Goal: Obtain resource: Obtain resource

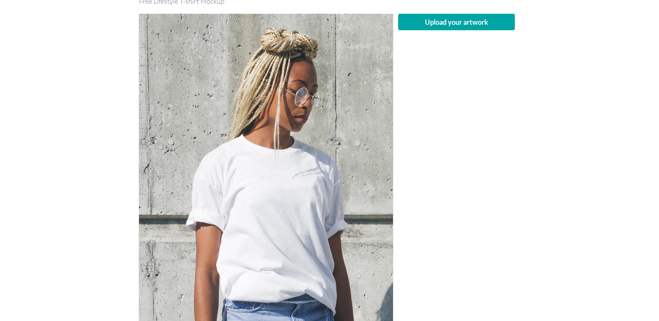
scroll to position [66, 0]
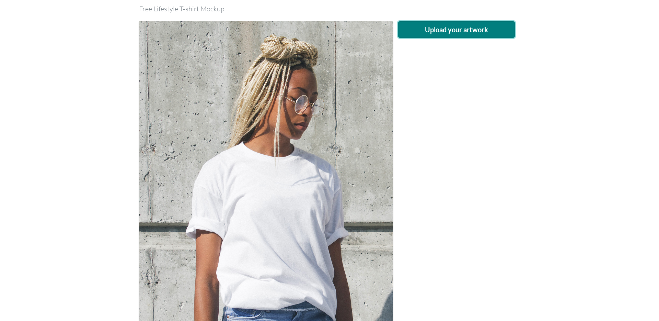
click at [474, 32] on button "Upload your artwork" at bounding box center [456, 29] width 117 height 16
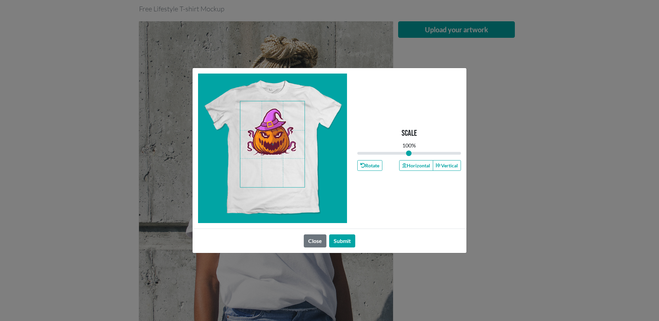
click at [274, 137] on span at bounding box center [272, 144] width 64 height 86
type input "0.84"
click at [400, 152] on input "range" at bounding box center [409, 153] width 104 height 8
click at [272, 137] on span at bounding box center [272, 144] width 64 height 86
click at [340, 240] on button "Submit" at bounding box center [342, 240] width 26 height 13
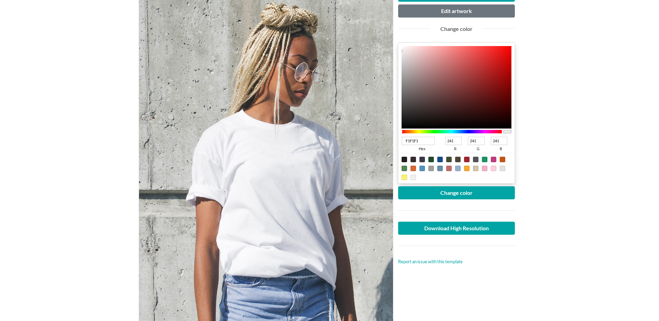
scroll to position [67, 0]
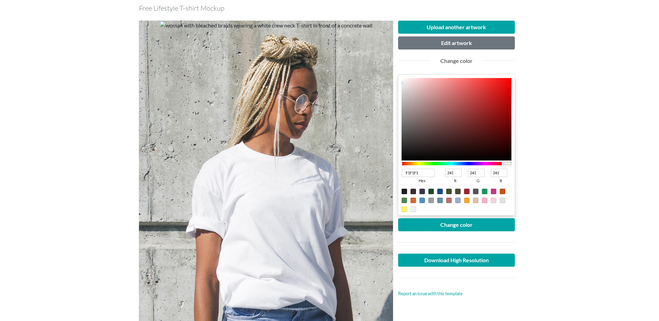
click at [492, 200] on div at bounding box center [493, 199] width 5 height 5
type input "FCD1DB"
type input "252"
type input "209"
type input "219"
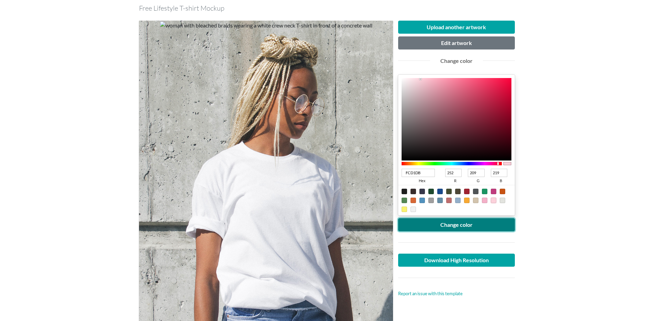
click at [459, 223] on button "Change color" at bounding box center [456, 224] width 117 height 13
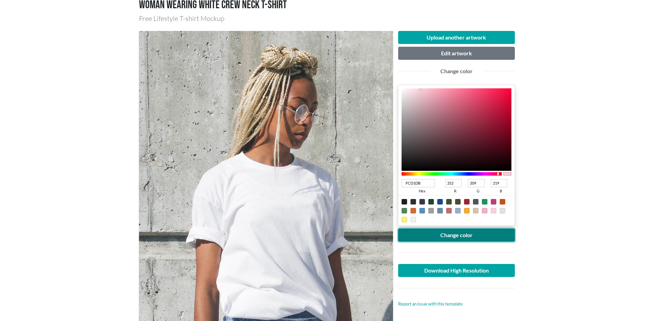
scroll to position [58, 0]
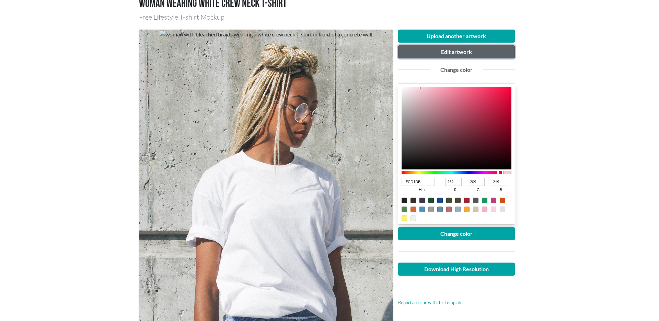
click at [447, 55] on button "Edit artwork" at bounding box center [456, 51] width 117 height 13
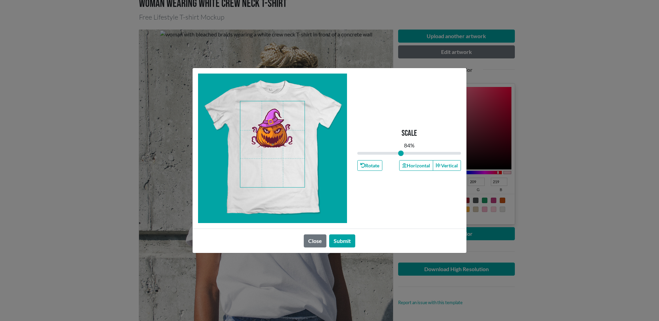
click at [280, 132] on span at bounding box center [272, 144] width 64 height 86
click at [402, 153] on input "range" at bounding box center [409, 153] width 104 height 8
click at [344, 242] on button "Submit" at bounding box center [342, 240] width 26 height 13
type input "0.87"
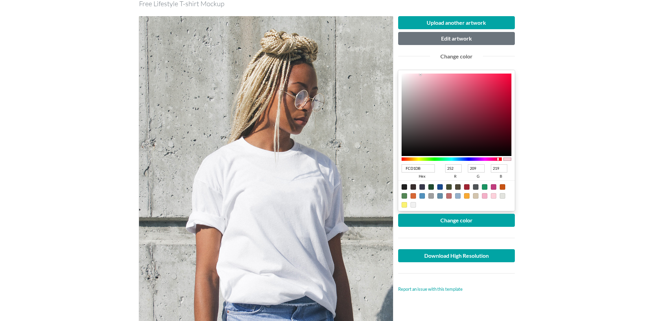
scroll to position [227, 0]
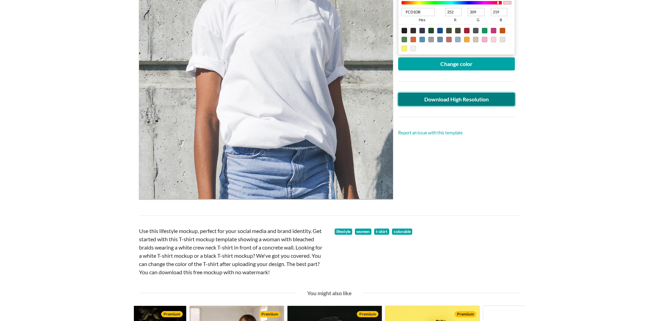
click at [457, 101] on link "Download High Resolution" at bounding box center [456, 99] width 117 height 13
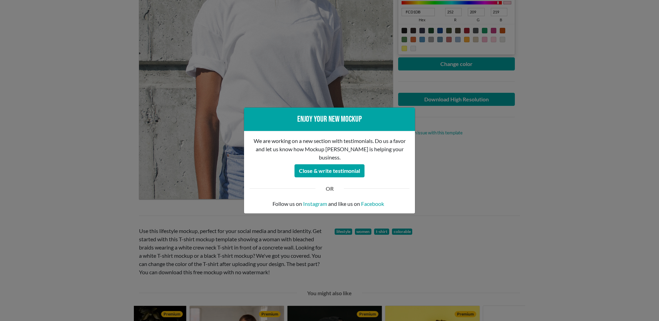
click at [451, 206] on div "Enjoy your new mockup We are working on a new section with testimonials. Do us …" at bounding box center [329, 160] width 659 height 321
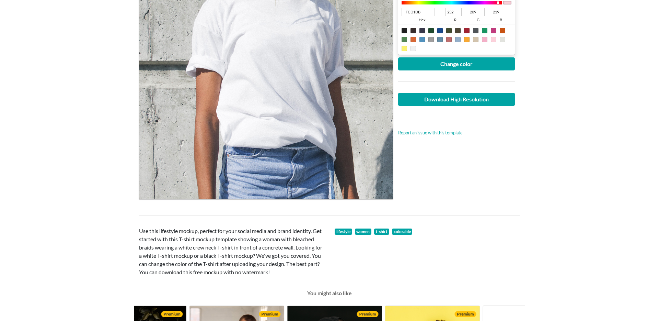
click at [563, 164] on main "Woman wearing white crew neck T-shirt Free Lifestyle T-shirt Mockup Upload anot…" at bounding box center [329, 146] width 659 height 671
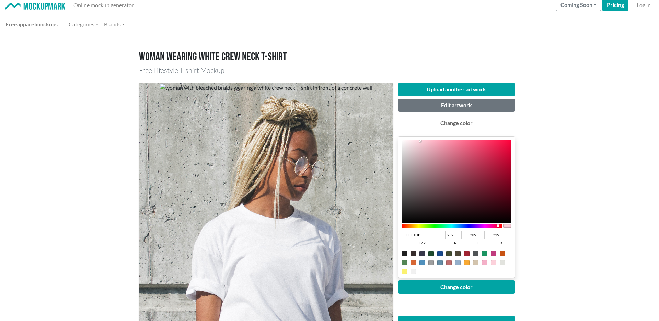
scroll to position [0, 0]
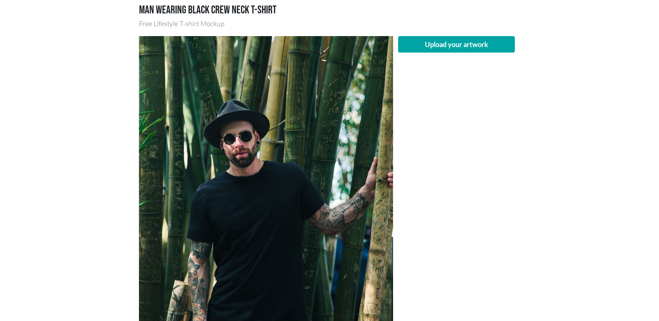
scroll to position [43, 0]
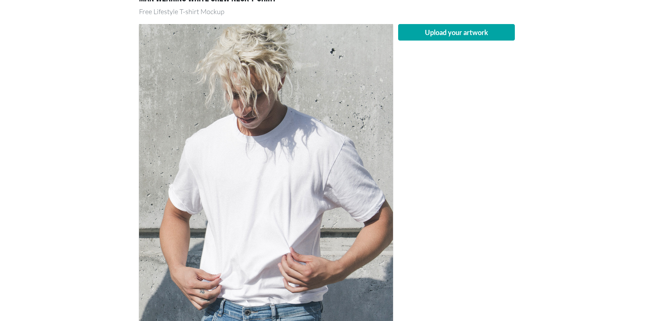
scroll to position [75, 0]
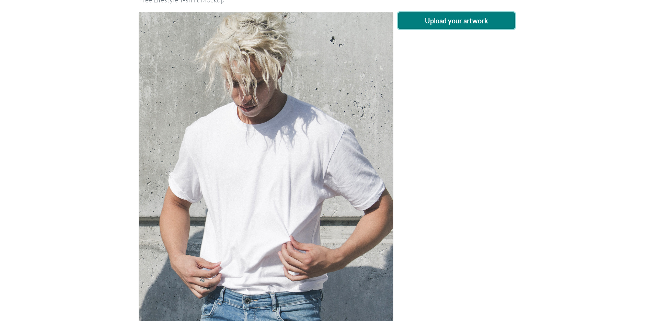
click at [473, 19] on button "Upload your artwork" at bounding box center [456, 20] width 117 height 16
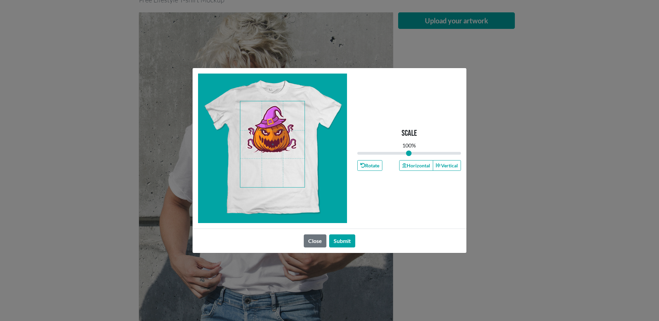
click at [279, 138] on span at bounding box center [272, 144] width 64 height 86
drag, startPoint x: 408, startPoint y: 154, endPoint x: 404, endPoint y: 152, distance: 3.8
click at [404, 152] on input "range" at bounding box center [409, 153] width 104 height 8
type input "0.91"
click at [343, 239] on button "Submit" at bounding box center [342, 240] width 26 height 13
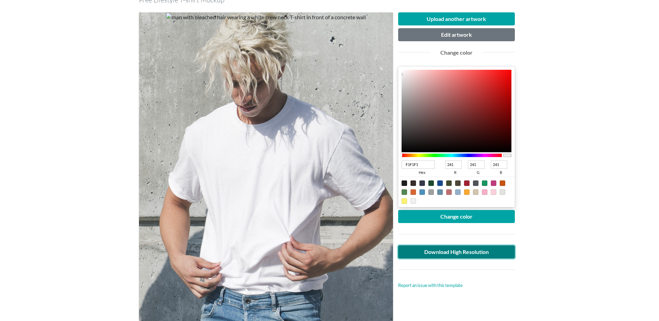
click at [459, 254] on link "Download High Resolution" at bounding box center [456, 251] width 117 height 13
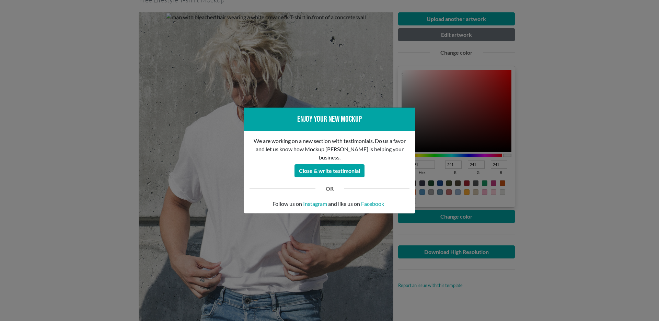
click at [363, 194] on div "OR" at bounding box center [329, 188] width 170 height 22
click at [386, 266] on div "Enjoy your new mockup We are working on a new section with testimonials. Do us …" at bounding box center [329, 160] width 659 height 321
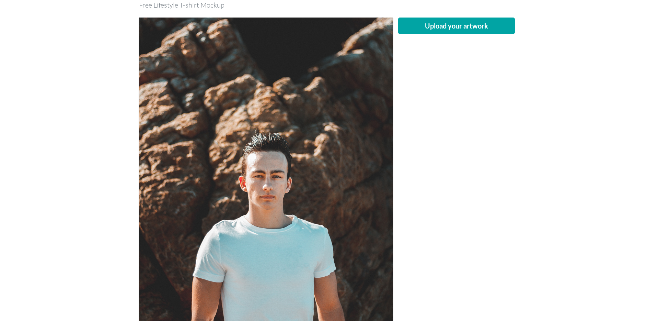
scroll to position [68, 0]
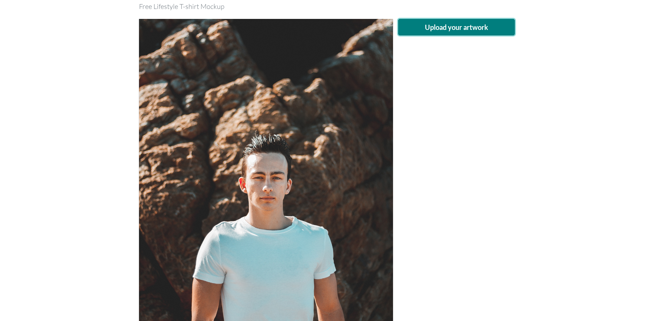
click at [465, 32] on button "Upload your artwork" at bounding box center [456, 27] width 117 height 16
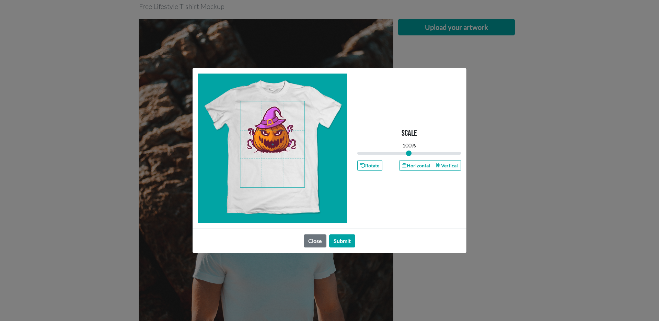
click at [275, 133] on span at bounding box center [272, 144] width 64 height 86
click at [404, 152] on input "range" at bounding box center [409, 153] width 104 height 8
click at [280, 128] on span at bounding box center [272, 144] width 64 height 86
click at [338, 238] on button "Submit" at bounding box center [342, 240] width 26 height 13
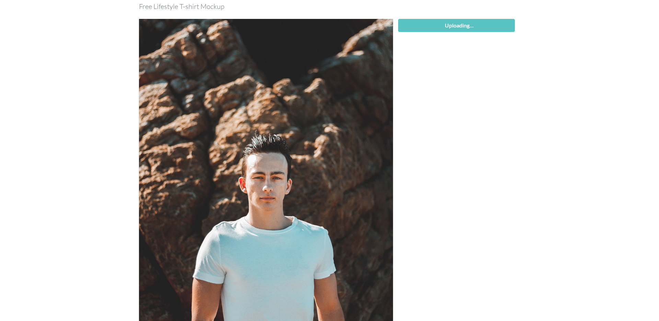
type input "0.9"
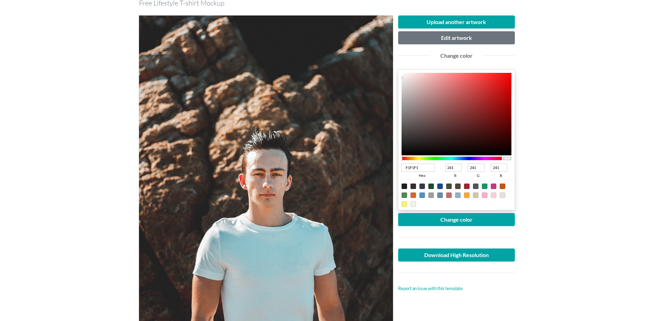
scroll to position [0, 0]
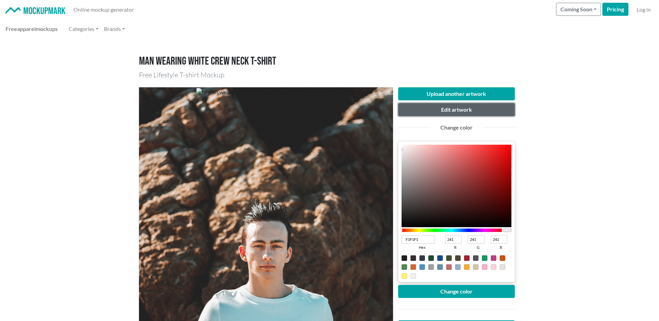
click at [452, 115] on button "Edit artwork" at bounding box center [456, 109] width 117 height 13
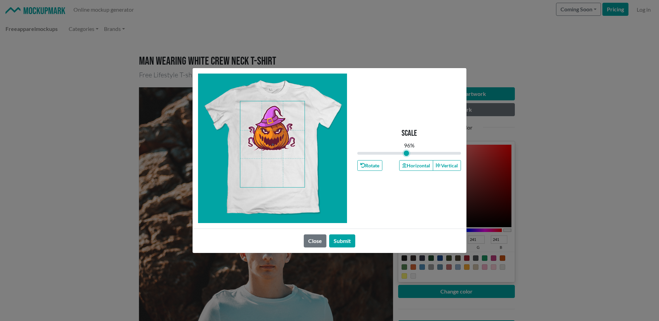
click at [406, 153] on input "range" at bounding box center [409, 153] width 104 height 8
click at [277, 127] on span at bounding box center [272, 144] width 64 height 86
type input "0.96"
click at [407, 153] on input "range" at bounding box center [409, 153] width 104 height 8
click at [343, 244] on button "Submit" at bounding box center [342, 240] width 26 height 13
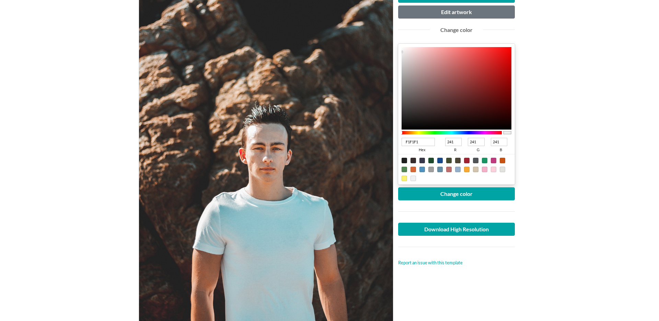
scroll to position [96, 0]
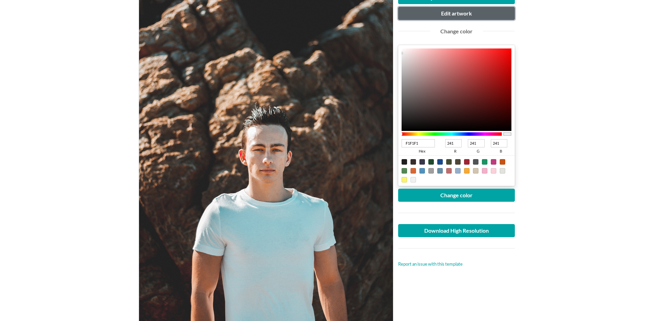
click at [448, 18] on button "Edit artwork" at bounding box center [456, 13] width 117 height 13
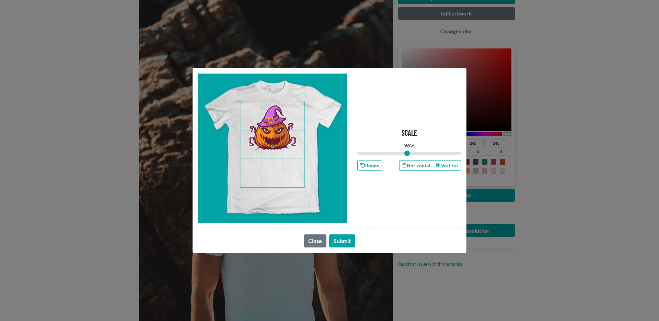
click at [271, 136] on span at bounding box center [272, 144] width 64 height 86
click at [343, 241] on button "Submit" at bounding box center [342, 240] width 26 height 13
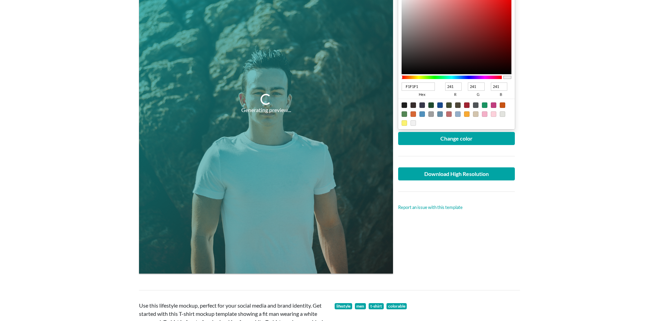
scroll to position [154, 0]
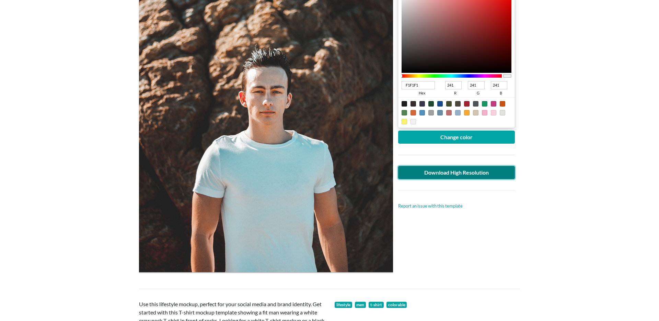
click at [465, 175] on link "Download High Resolution" at bounding box center [456, 172] width 117 height 13
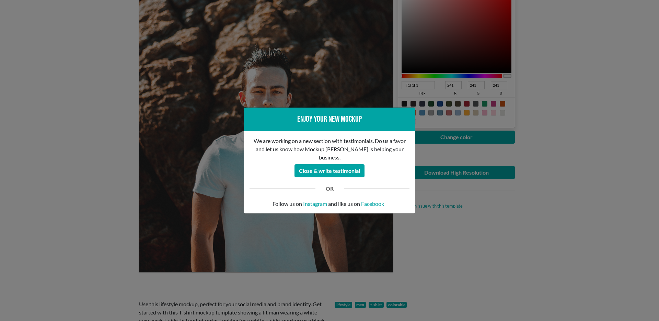
click at [445, 257] on div "Enjoy your new mockup We are working on a new section with testimonials. Do us …" at bounding box center [329, 160] width 659 height 321
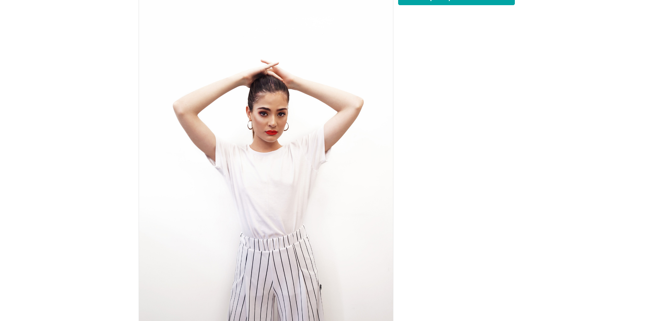
scroll to position [68, 0]
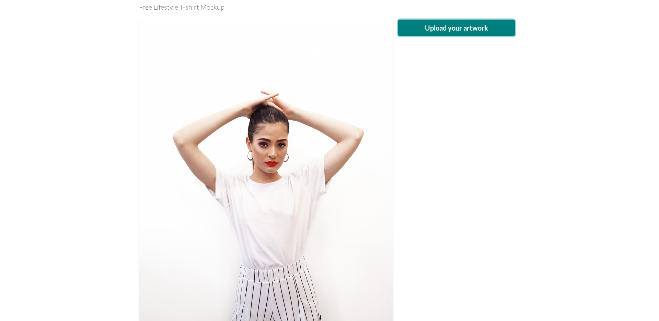
click at [459, 36] on button "Upload your artwork" at bounding box center [456, 28] width 117 height 16
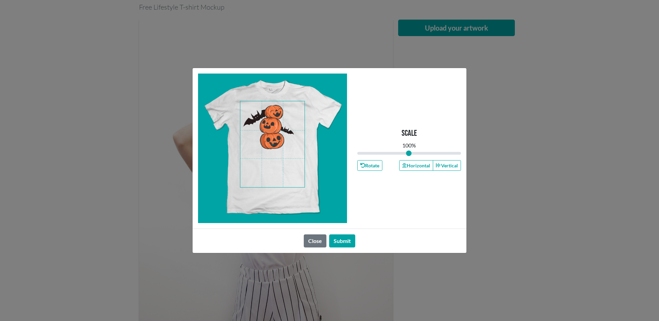
click at [266, 127] on span at bounding box center [272, 144] width 64 height 86
drag, startPoint x: 409, startPoint y: 154, endPoint x: 403, endPoint y: 153, distance: 6.3
type input "0.89"
click at [403, 153] on input "range" at bounding box center [409, 153] width 104 height 8
click at [277, 120] on span at bounding box center [272, 144] width 64 height 86
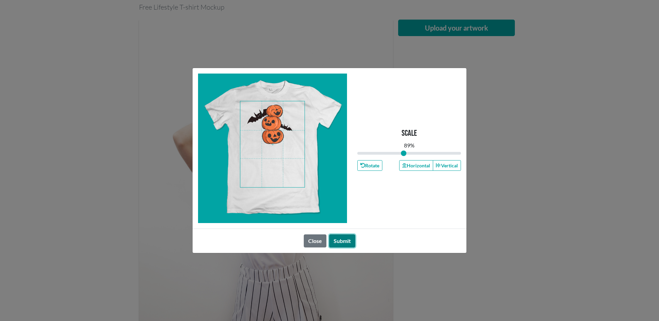
click at [346, 244] on button "Submit" at bounding box center [342, 240] width 26 height 13
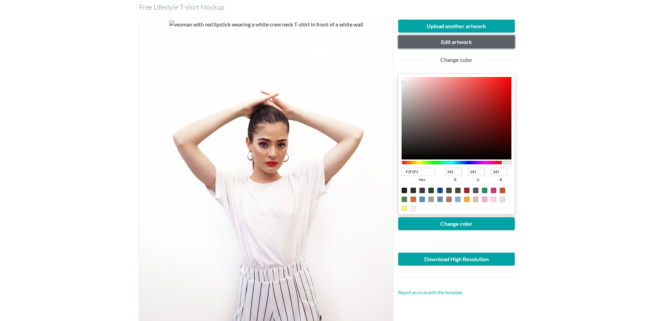
click at [446, 44] on button "Edit artwork" at bounding box center [456, 41] width 117 height 13
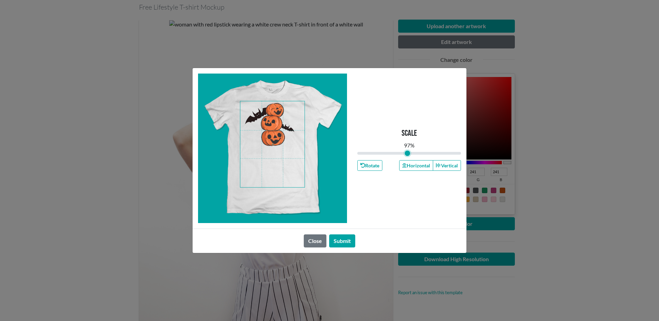
type input "0.97"
click at [407, 153] on input "range" at bounding box center [409, 153] width 104 height 8
click at [275, 132] on span at bounding box center [272, 144] width 64 height 86
click at [340, 240] on button "Submit" at bounding box center [342, 240] width 26 height 13
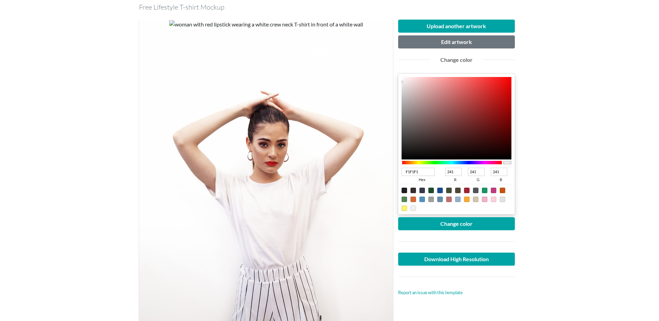
click at [464, 199] on div at bounding box center [466, 198] width 5 height 5
type input "F8A933"
type input "248"
type input "169"
type input "51"
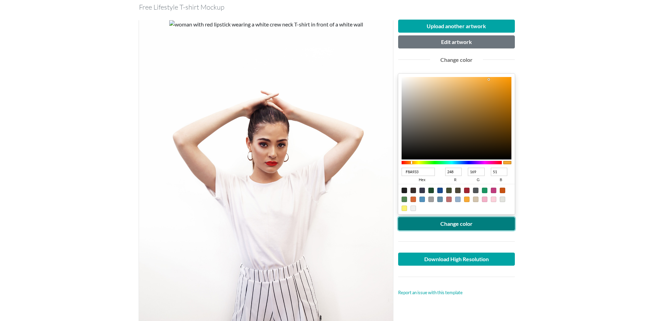
click at [473, 226] on button "Change color" at bounding box center [456, 223] width 117 height 13
click at [414, 206] on div at bounding box center [412, 207] width 5 height 5
type input "F1F1F1"
type input "241"
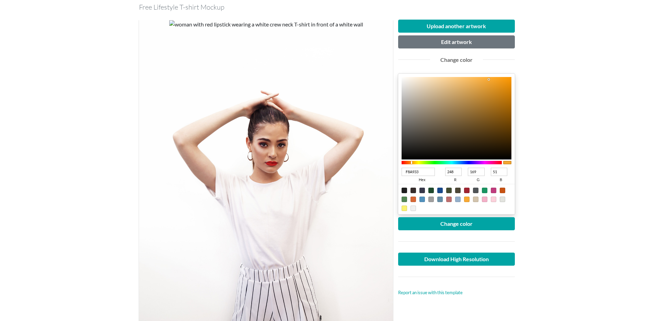
type input "241"
type input "F6F3EF"
type input "246"
type input "243"
type input "239"
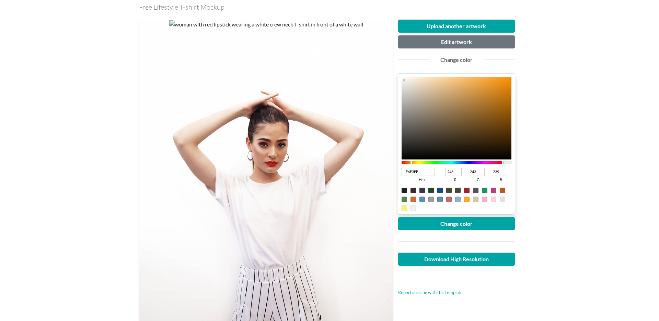
type input "FFFFFF"
type input "255"
drag, startPoint x: 405, startPoint y: 80, endPoint x: 397, endPoint y: 71, distance: 11.4
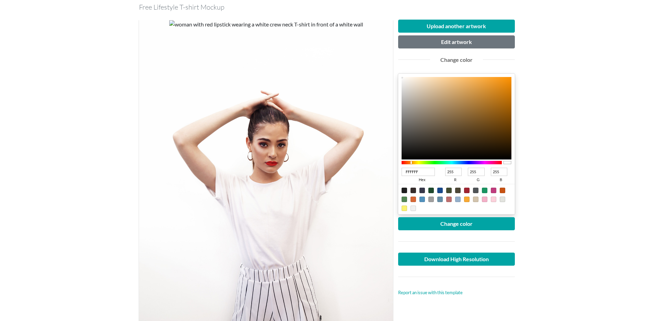
click at [397, 71] on div "Upload another artwork Edit artwork Change color FFFFFF hex 255 r 255 g 255 b 1…" at bounding box center [456, 211] width 127 height 382
type input "E7E4E0"
type input "231"
type input "228"
type input "224"
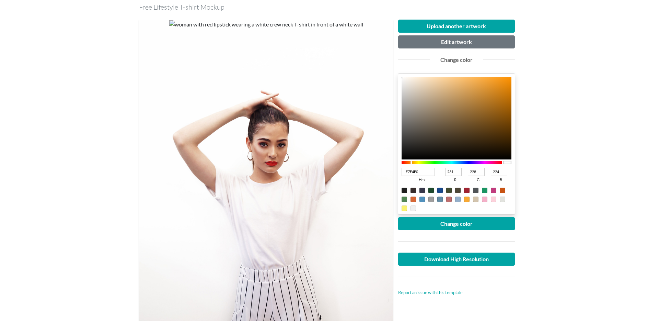
click at [405, 85] on div at bounding box center [456, 118] width 110 height 82
click at [477, 225] on button "Change color" at bounding box center [456, 223] width 117 height 13
type input "EEE7DD"
type input "238"
type input "231"
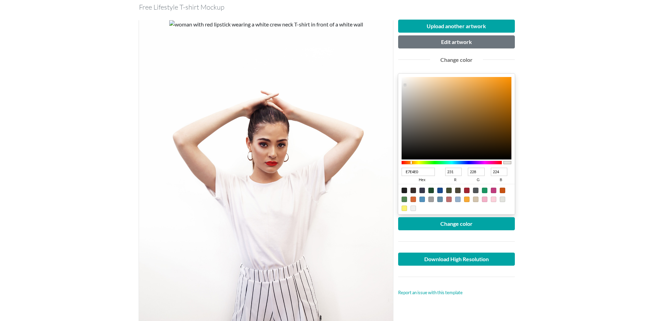
type input "221"
type input "F4F3F1"
type input "244"
type input "243"
type input "241"
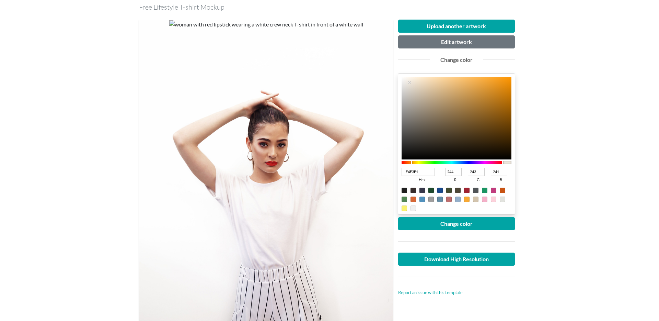
type input "F5F5F5"
type input "245"
type input "FAFAFA"
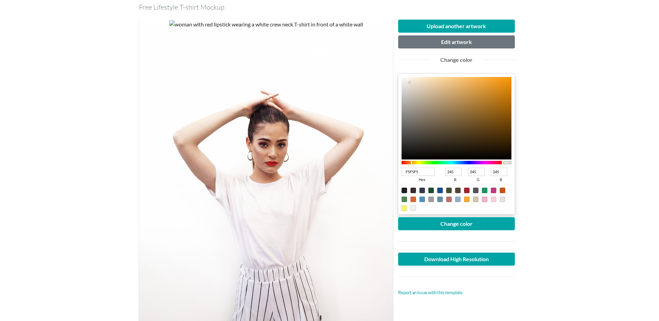
type input "250"
type input "FEFEFE"
type input "254"
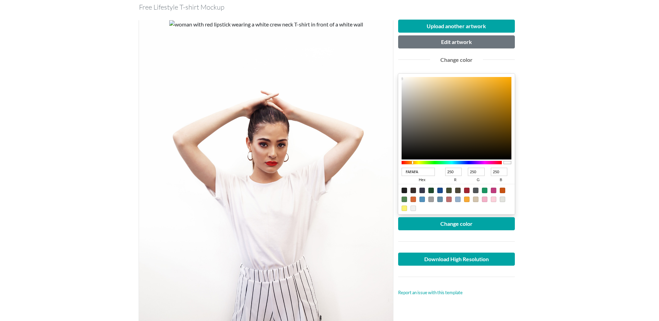
type input "254"
type input "FFFFFF"
type input "255"
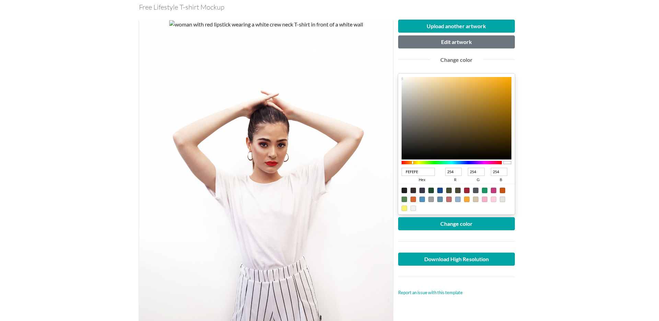
type input "255"
drag, startPoint x: 409, startPoint y: 82, endPoint x: 396, endPoint y: 76, distance: 15.1
click at [396, 76] on div "Upload another artwork Edit artwork Change color FFFFFF hex 255 r 255 g 255 b 1…" at bounding box center [456, 211] width 127 height 382
click at [435, 223] on button "Change color" at bounding box center [456, 223] width 117 height 13
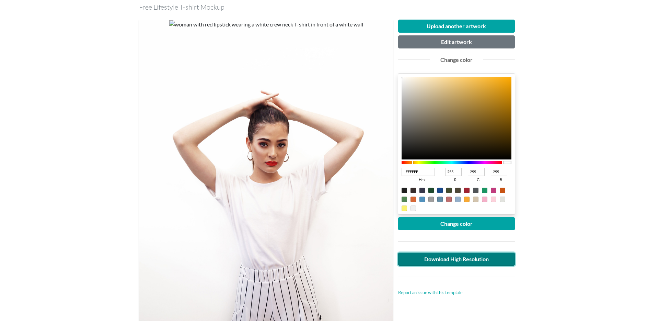
click at [458, 263] on link "Download High Resolution" at bounding box center [456, 258] width 117 height 13
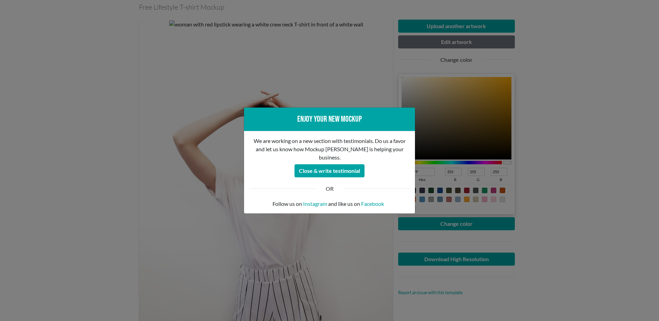
click at [497, 193] on div "Enjoy your new mockup We are working on a new section with testimonials. Do us …" at bounding box center [329, 160] width 659 height 321
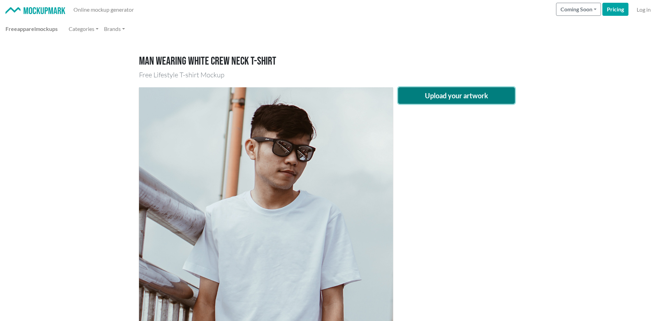
click at [452, 92] on button "Upload your artwork" at bounding box center [456, 95] width 117 height 16
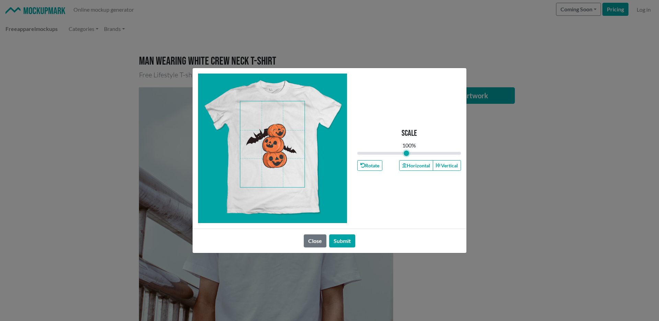
type input "0.95"
click at [406, 152] on input "range" at bounding box center [409, 153] width 104 height 8
click at [278, 137] on span at bounding box center [272, 144] width 64 height 86
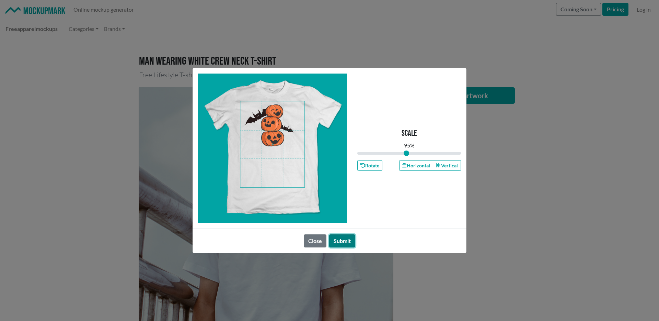
click at [342, 244] on button "Submit" at bounding box center [342, 240] width 26 height 13
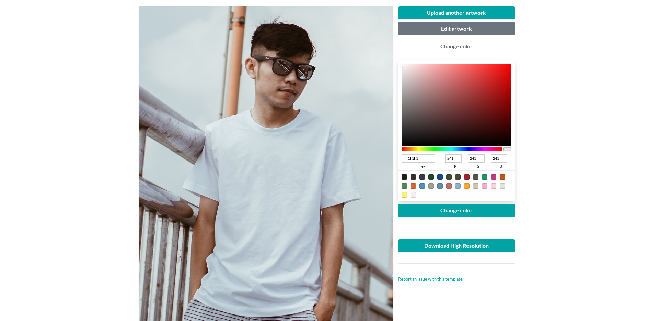
scroll to position [80, 0]
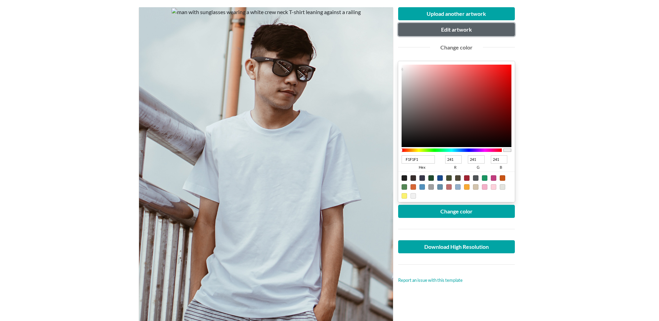
click at [456, 31] on button "Edit artwork" at bounding box center [456, 29] width 117 height 13
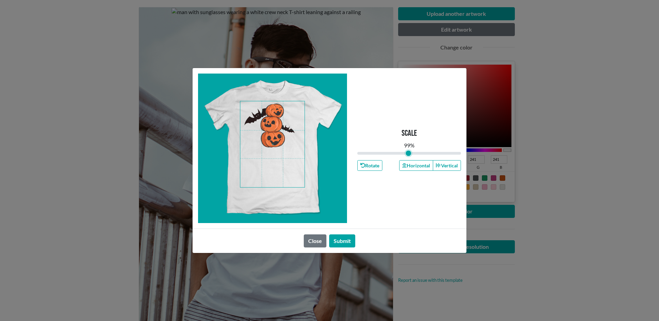
type input "0.99"
click at [408, 155] on input "range" at bounding box center [409, 153] width 104 height 8
click at [273, 132] on span at bounding box center [272, 144] width 64 height 86
click at [352, 244] on button "Submit" at bounding box center [342, 240] width 26 height 13
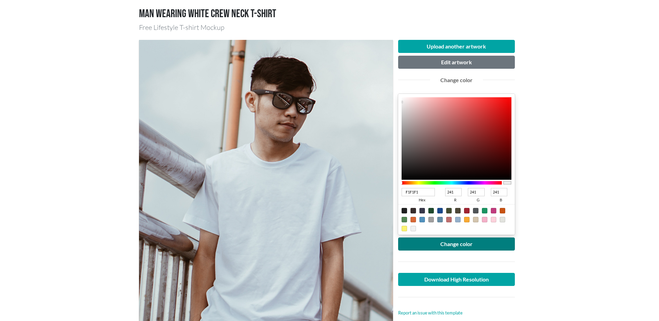
scroll to position [159, 0]
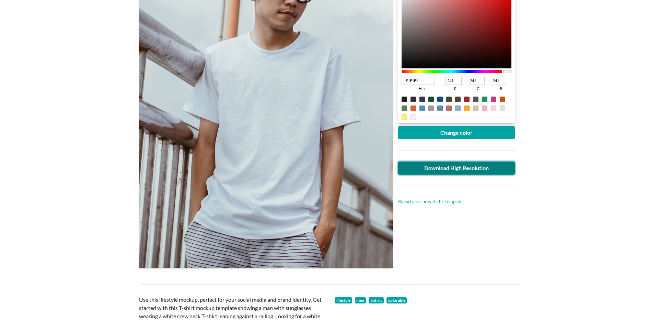
click at [487, 172] on link "Download High Resolution" at bounding box center [456, 167] width 117 height 13
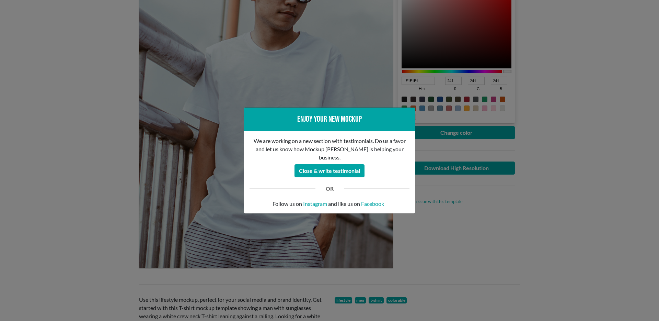
click at [556, 210] on div "Enjoy your new mockup We are working on a new section with testimonials. Do us …" at bounding box center [329, 160] width 659 height 321
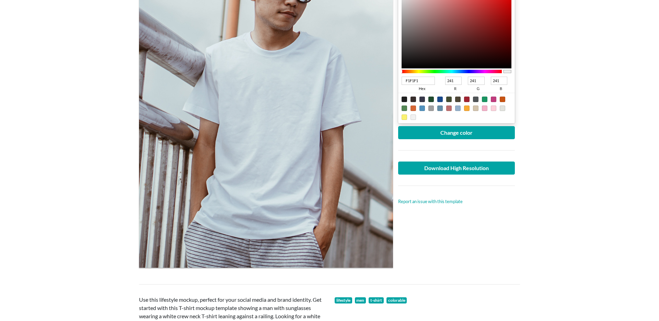
click at [554, 248] on main "Man wearing white crew neck T-shirt Free Lifestyle T-shirt Mockup Upload anothe…" at bounding box center [329, 215] width 659 height 671
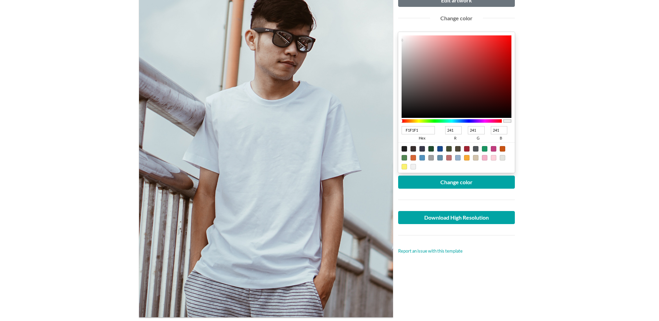
scroll to position [34, 0]
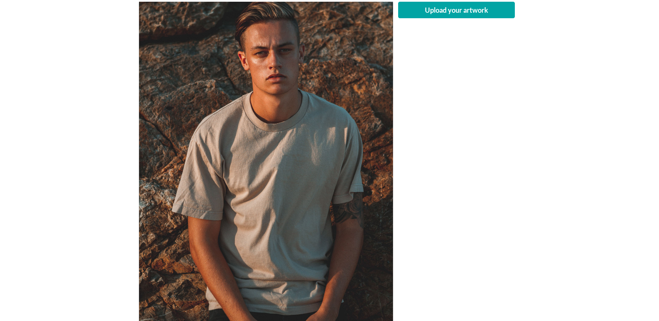
scroll to position [84, 0]
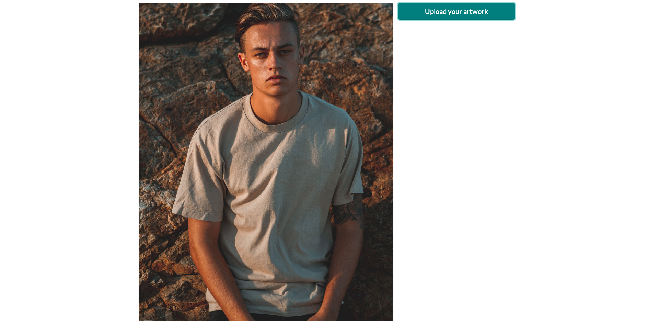
click at [468, 15] on button "Upload your artwork" at bounding box center [456, 11] width 117 height 16
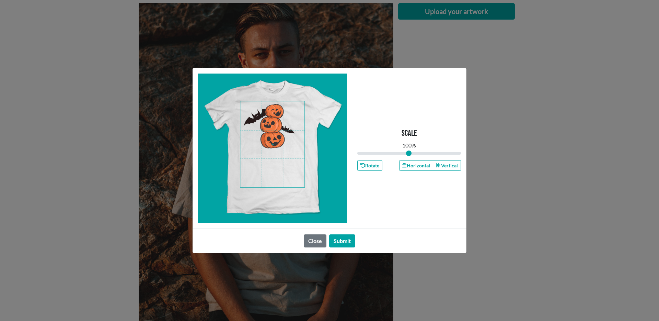
click at [272, 124] on span at bounding box center [272, 144] width 64 height 86
click at [337, 238] on button "Submit" at bounding box center [342, 240] width 26 height 13
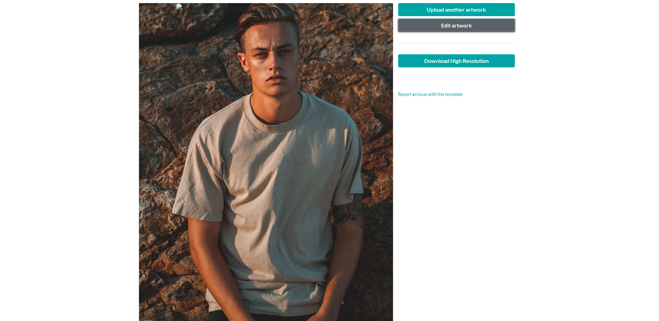
click at [461, 26] on button "Edit artwork" at bounding box center [456, 25] width 117 height 13
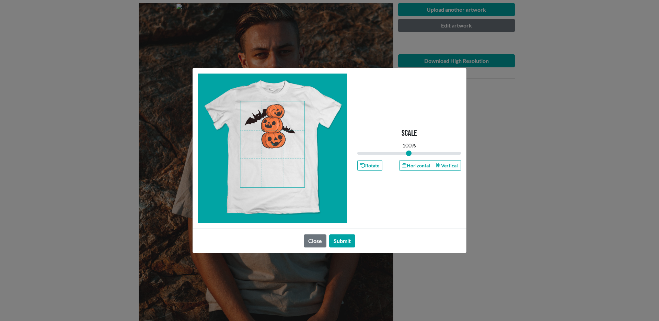
click at [283, 135] on span at bounding box center [272, 144] width 64 height 86
click at [336, 240] on button "Submit" at bounding box center [342, 240] width 26 height 13
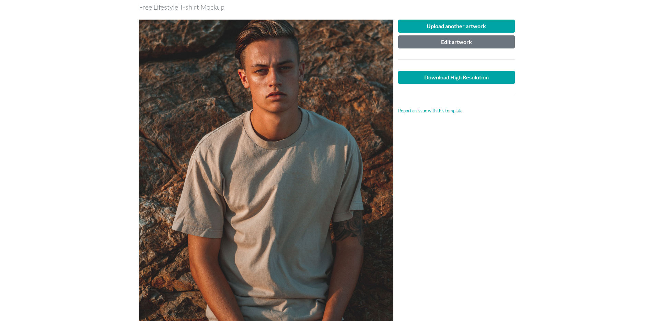
scroll to position [73, 0]
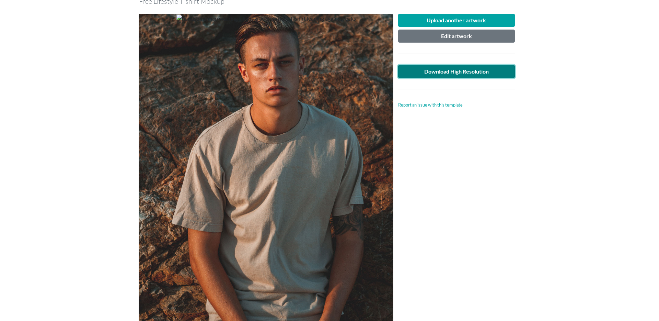
click at [468, 71] on link "Download High Resolution" at bounding box center [456, 71] width 117 height 13
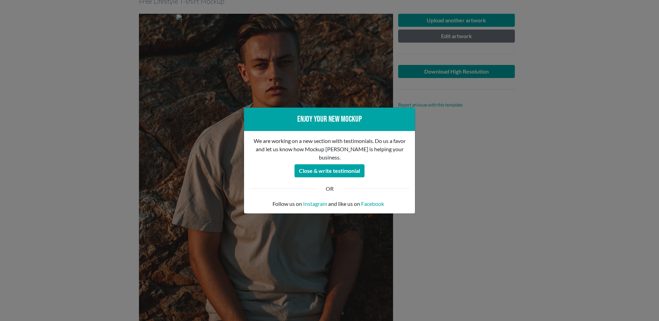
click at [518, 211] on div "Enjoy your new mockup We are working on a new section with testimonials. Do us …" at bounding box center [329, 160] width 659 height 321
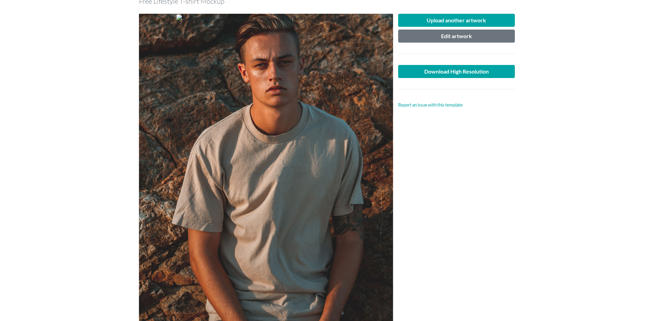
click at [497, 179] on div "Upload another artwork Edit artwork Download High Resolution Report an issue wi…" at bounding box center [456, 183] width 127 height 339
